Goal: Complete application form: Complete application form

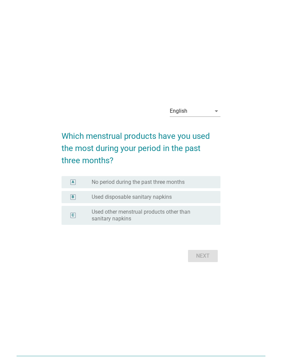
click at [191, 116] on div "English" at bounding box center [190, 111] width 41 height 11
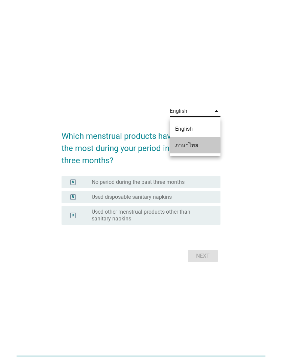
click at [192, 144] on div "ภาษาไทย" at bounding box center [195, 145] width 40 height 8
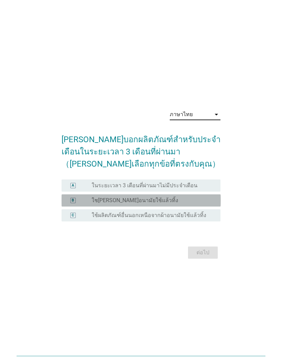
click at [199, 204] on div "radio_button_unchecked ใช[PERSON_NAME]อนามัยใช้แล้วทิ้ง" at bounding box center [151, 200] width 118 height 7
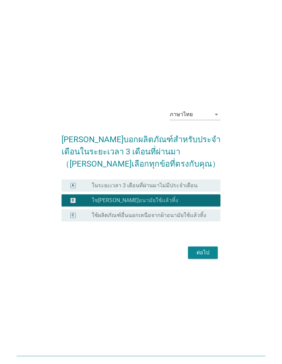
click at [209, 257] on div "ต่อไป" at bounding box center [203, 252] width 19 height 8
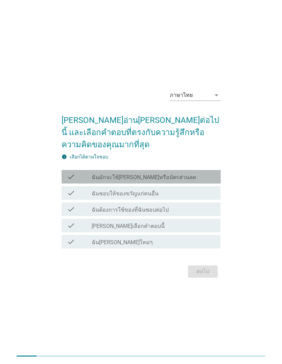
click at [206, 183] on div "check check_box_outline_blank ฉันมักจะใช้[PERSON_NAME]หรือบัตรส่วนลด" at bounding box center [141, 177] width 159 height 14
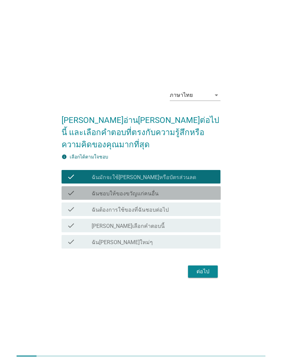
click at [208, 200] on div "check check_box_outline_blank ฉันชอบให้ของขวัญแก่คนอื่น" at bounding box center [141, 193] width 159 height 14
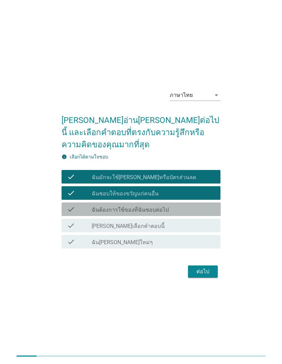
click at [204, 213] on div "check_box_outline_blank ฉันต้องการใช้ของที่ฉันชอบต่อไป" at bounding box center [154, 209] width 124 height 8
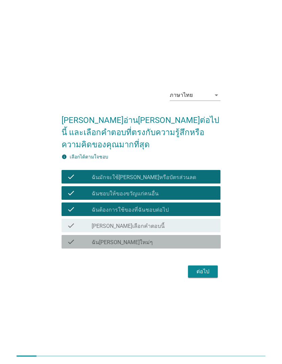
click at [197, 246] on div "check_box_outline_blank ฉัน[PERSON_NAME]ใหม่ๆ" at bounding box center [154, 242] width 124 height 8
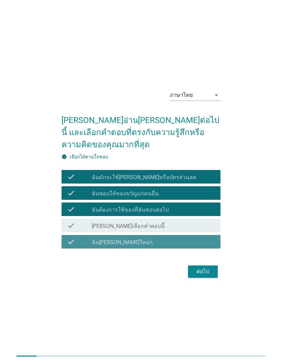
click at [207, 276] on div "ต่อไป" at bounding box center [203, 271] width 19 height 8
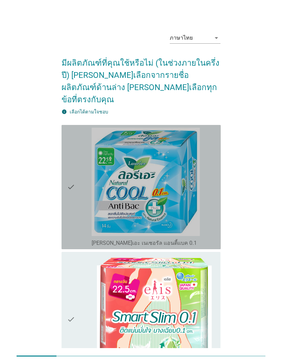
click at [206, 210] on div "check_box_outline_blank [PERSON_NAME]เอะ เนเชอรัล แอนตี้แบค 0.1" at bounding box center [154, 187] width 124 height 119
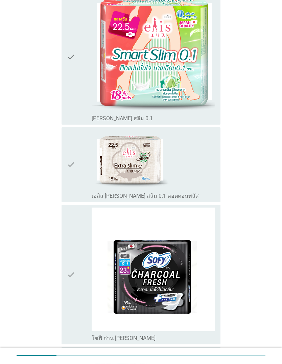
scroll to position [263, 0]
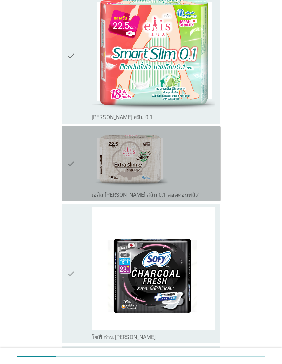
click at [205, 174] on div "check_box_outline_blank เอลิส [PERSON_NAME] สลิม 0.1 คอตตอนพลัส" at bounding box center [154, 163] width 124 height 69
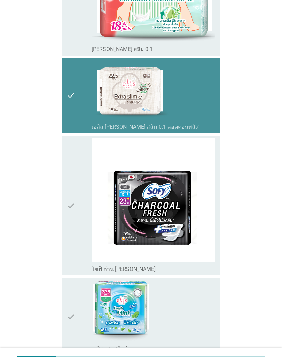
click at [211, 105] on div "check_box_outline_blank เอลิส [PERSON_NAME] สลิม 0.1 คอตตอนพลัส" at bounding box center [154, 95] width 124 height 69
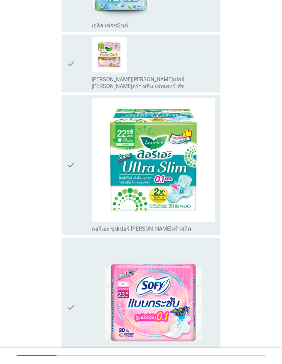
scroll to position [655, 0]
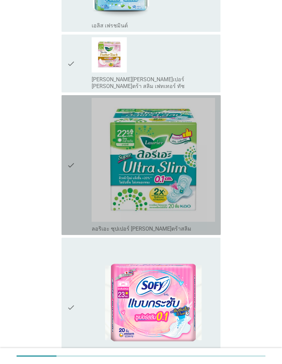
click at [199, 188] on img at bounding box center [154, 160] width 124 height 124
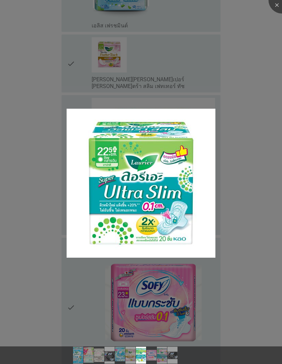
click at [221, 275] on div at bounding box center [141, 182] width 282 height 364
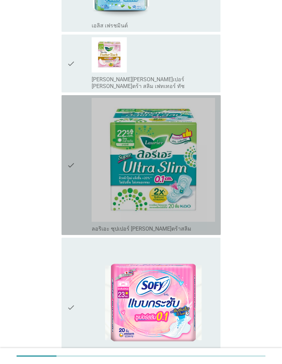
click at [74, 184] on icon "check" at bounding box center [71, 165] width 8 height 134
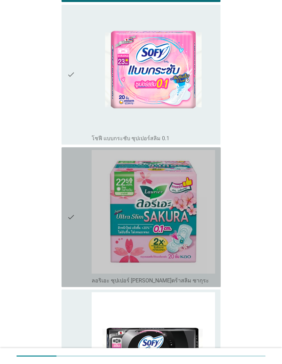
scroll to position [927, 0]
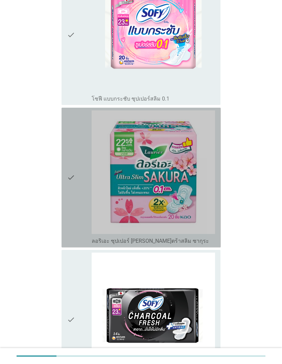
click at [72, 205] on icon "check" at bounding box center [71, 177] width 8 height 134
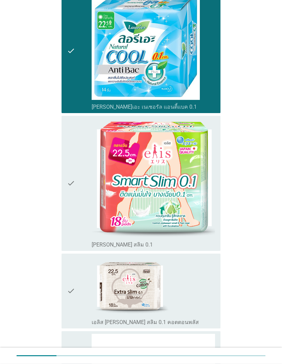
scroll to position [124, 0]
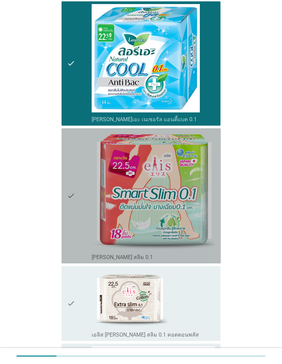
click at [71, 226] on icon "check" at bounding box center [71, 196] width 8 height 130
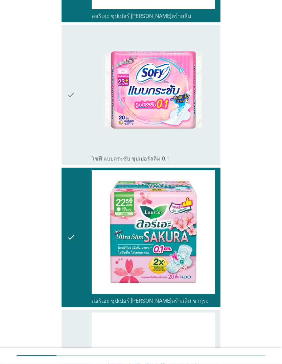
scroll to position [999, 0]
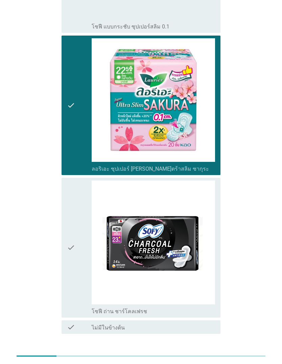
click at [203, 353] on div "ต่อไป" at bounding box center [203, 357] width 19 height 8
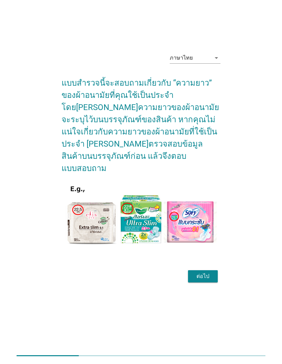
scroll to position [41, 0]
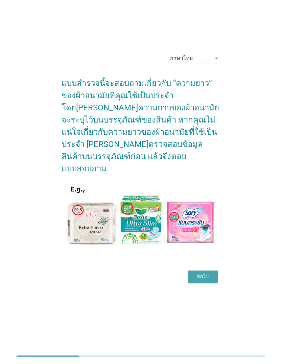
click at [202, 272] on div "ต่อไป" at bounding box center [203, 276] width 19 height 8
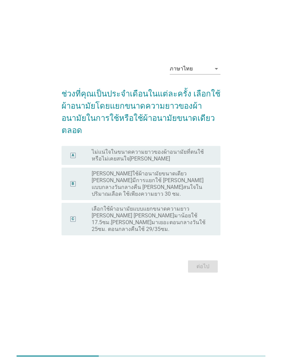
scroll to position [0, 0]
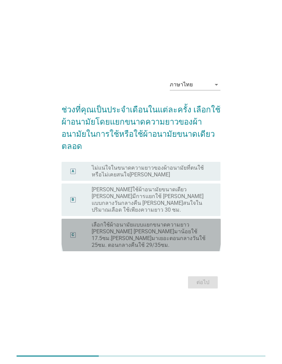
click at [187, 243] on label "เลือกใช้ผ้าอนามัยแบบแยกขนาดความยาว [PERSON_NAME] [PERSON_NAME]มาน้อยใช้ 17.5ซม.…" at bounding box center [151, 234] width 118 height 27
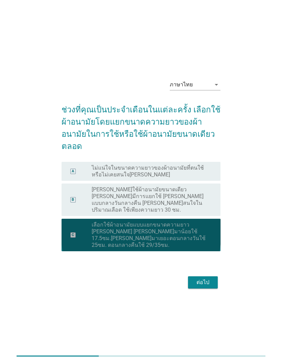
click at [206, 280] on div "ต่อไป" at bounding box center [203, 282] width 19 height 8
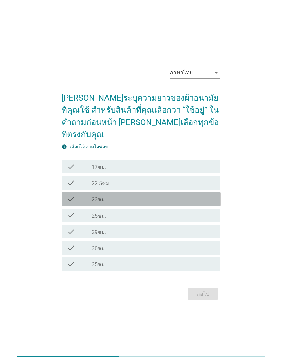
click at [183, 203] on div "check_box_outline_blank 23ซม." at bounding box center [154, 199] width 124 height 8
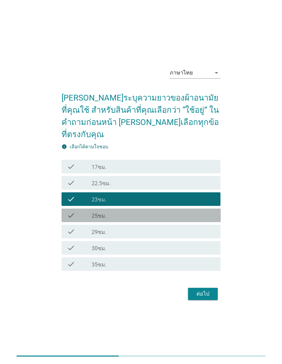
click at [183, 219] on div "check_box_outline_blank 25ซม." at bounding box center [154, 215] width 124 height 8
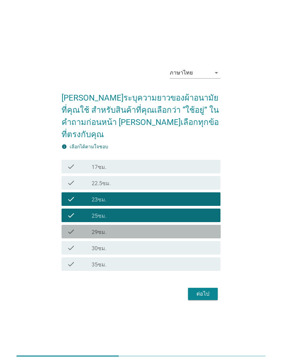
click at [178, 236] on div "check_box_outline_blank 29ซม." at bounding box center [154, 231] width 124 height 8
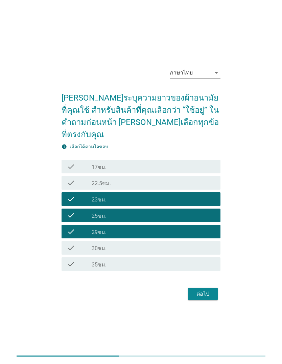
click at [209, 298] on div "ต่อไป" at bounding box center [203, 294] width 19 height 8
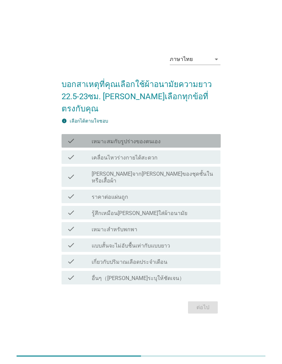
click at [202, 145] on div "check_box_outline_blank เหมาะสมกับรูปร่างของตนเอง" at bounding box center [154, 141] width 124 height 8
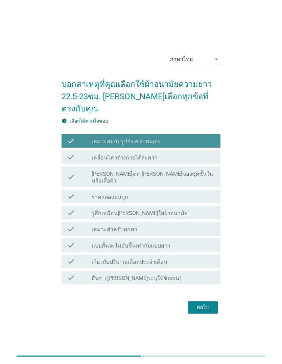
click at [196, 161] on div "check_box_outline_blank เคลื่อนไหวร่างกายได้สะดวก" at bounding box center [154, 157] width 124 height 8
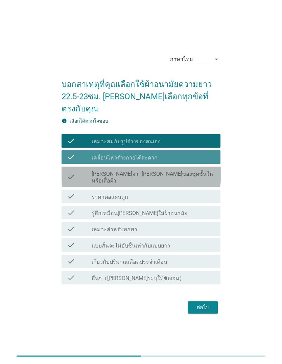
click at [192, 181] on label "[PERSON_NAME]จาก[PERSON_NAME]ของชุดชั้นในหรือเสื้อผ้า" at bounding box center [154, 178] width 124 height 14
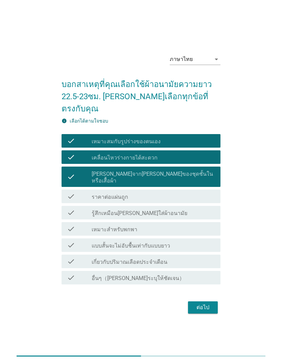
click at [210, 184] on div "check_box [PERSON_NAME]จาก[PERSON_NAME]ของชุดชั้นในหรือเสื้อผ้า" at bounding box center [154, 176] width 124 height 15
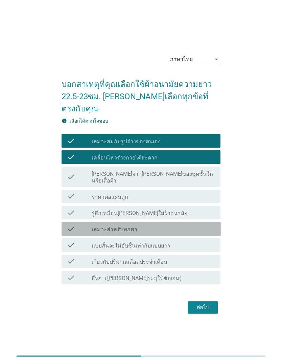
click at [184, 233] on div "check_box_outline_blank เหมาะสำหรับพกพา" at bounding box center [154, 229] width 124 height 8
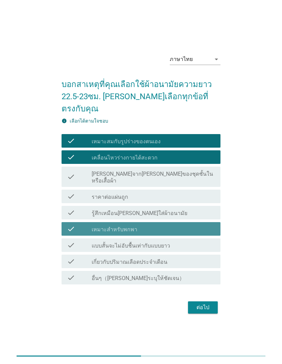
click at [182, 233] on div "check_box_outline_blank เหมาะสำหรับพกพา" at bounding box center [154, 229] width 124 height 8
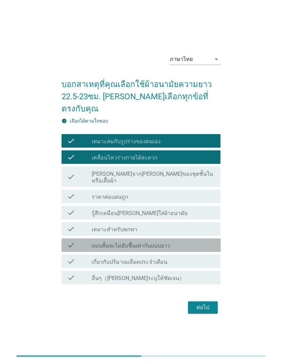
click at [178, 248] on div "check_box_outline_blank แบบสั้นจะไม่อับชื้นเท่ากับแบบยาว" at bounding box center [154, 245] width 124 height 8
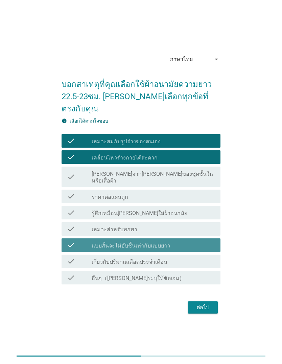
click at [177, 248] on div "check_box_outline_blank แบบสั้นจะไม่อับชื้นเท่ากับแบบยาว" at bounding box center [154, 245] width 124 height 8
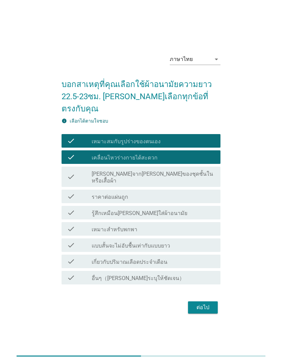
click at [179, 265] on div "check_box_outline_blank เกี่ยวกับปริมาณเลือดประจำเดือน" at bounding box center [154, 261] width 124 height 8
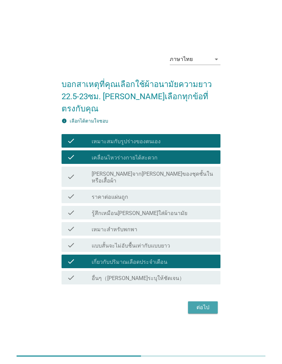
click at [207, 313] on button "ต่อไป" at bounding box center [203, 307] width 30 height 12
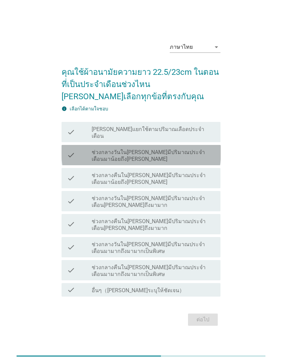
click at [210, 162] on label "ช่วงกลางวันใน[PERSON_NAME]มีปริมาณประจำเดือนมาน้อยถึง[PERSON_NAME]" at bounding box center [154, 156] width 124 height 14
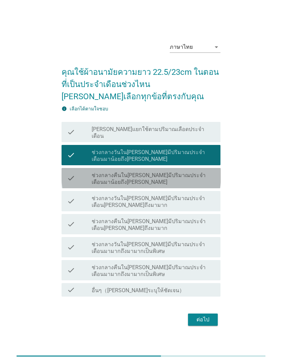
click at [208, 185] on label "ช่วงกลางคืนใน[PERSON_NAME]มีปริมาณประจำเดือนมาน้อยถึง[PERSON_NAME]" at bounding box center [154, 179] width 124 height 14
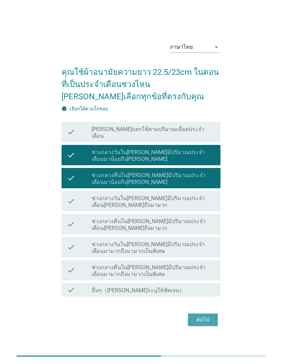
click at [200, 317] on div "ต่อไป" at bounding box center [203, 319] width 19 height 8
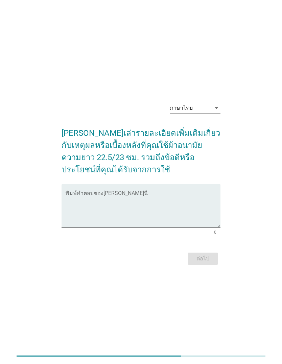
click at [200, 205] on textarea "พิมพ์คำตอบของคุณ ที่นี่" at bounding box center [143, 210] width 155 height 36
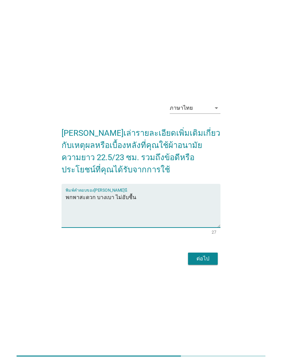
type textarea "พกพาสะดวก บางเบา ไม่อับชื้น"
click at [233, 186] on div "ภาษาไทย arrow_drop_down [PERSON_NAME]เล่ารายละเอียดเพิ่มเติมเกี่ยวกับเหตุผลหรือ…" at bounding box center [141, 182] width 255 height 180
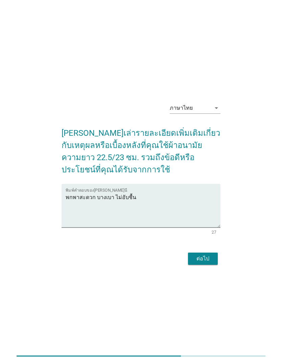
click at [206, 263] on div "ต่อไป" at bounding box center [203, 259] width 19 height 8
